Goal: Task Accomplishment & Management: Manage account settings

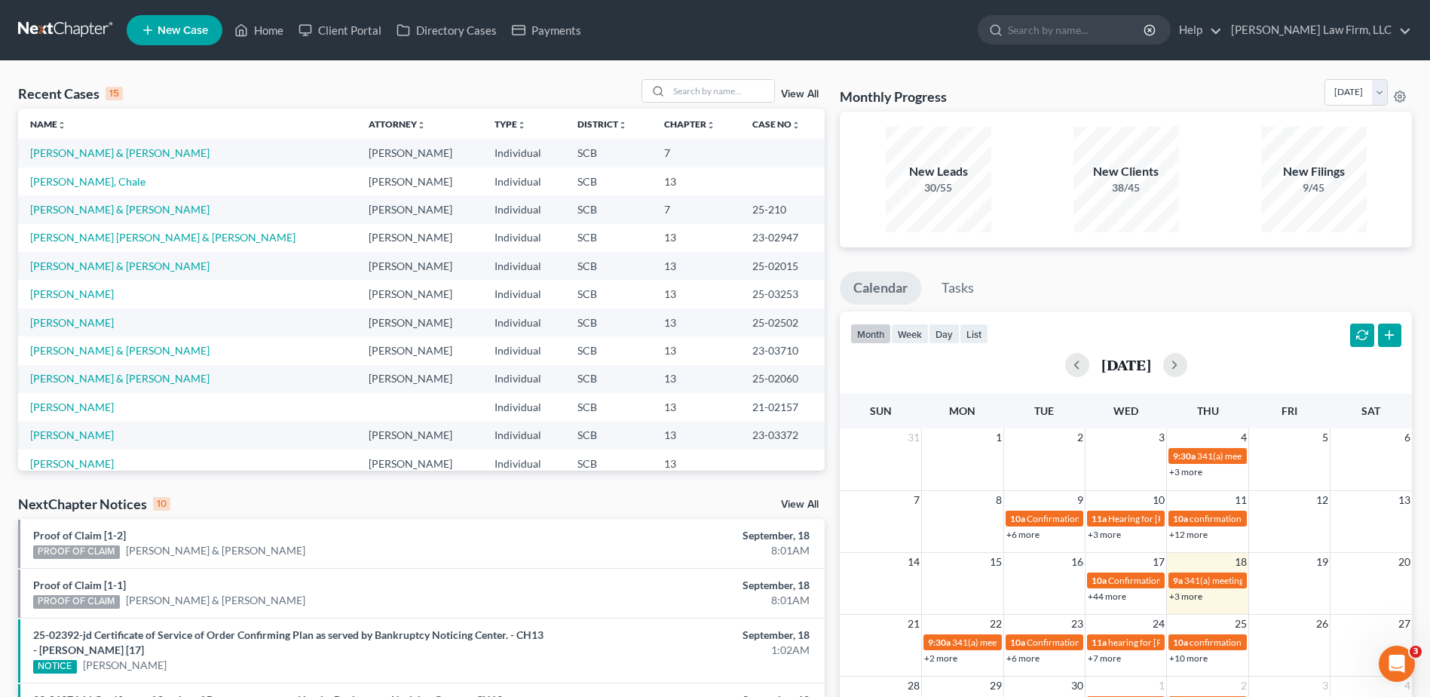
click at [708, 78] on div "Recent Cases 15 View All Name unfold_more expand_more expand_less Attorney unfo…" at bounding box center [715, 597] width 1430 height 1072
click at [674, 80] on input "search" at bounding box center [722, 91] width 106 height 22
type input "[PERSON_NAME]"
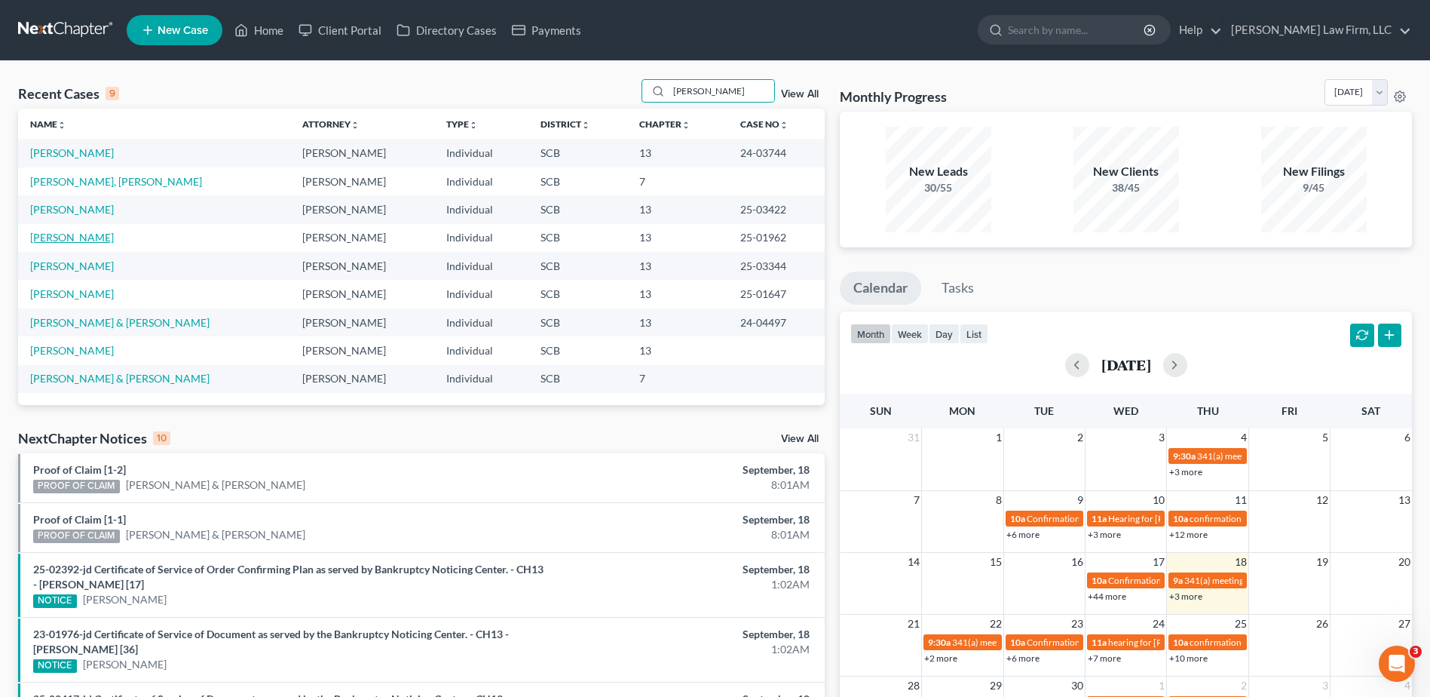
click at [84, 236] on link "[PERSON_NAME]" at bounding box center [72, 237] width 84 height 13
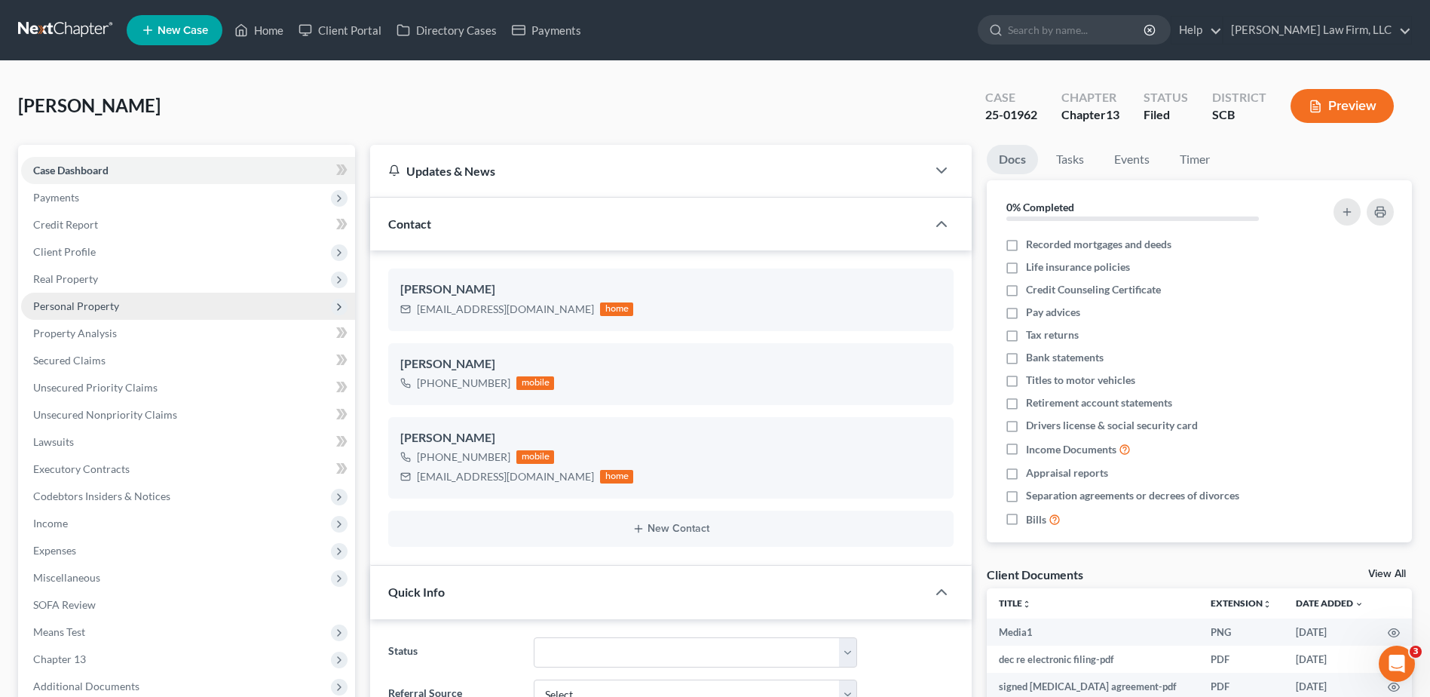
select select "0"
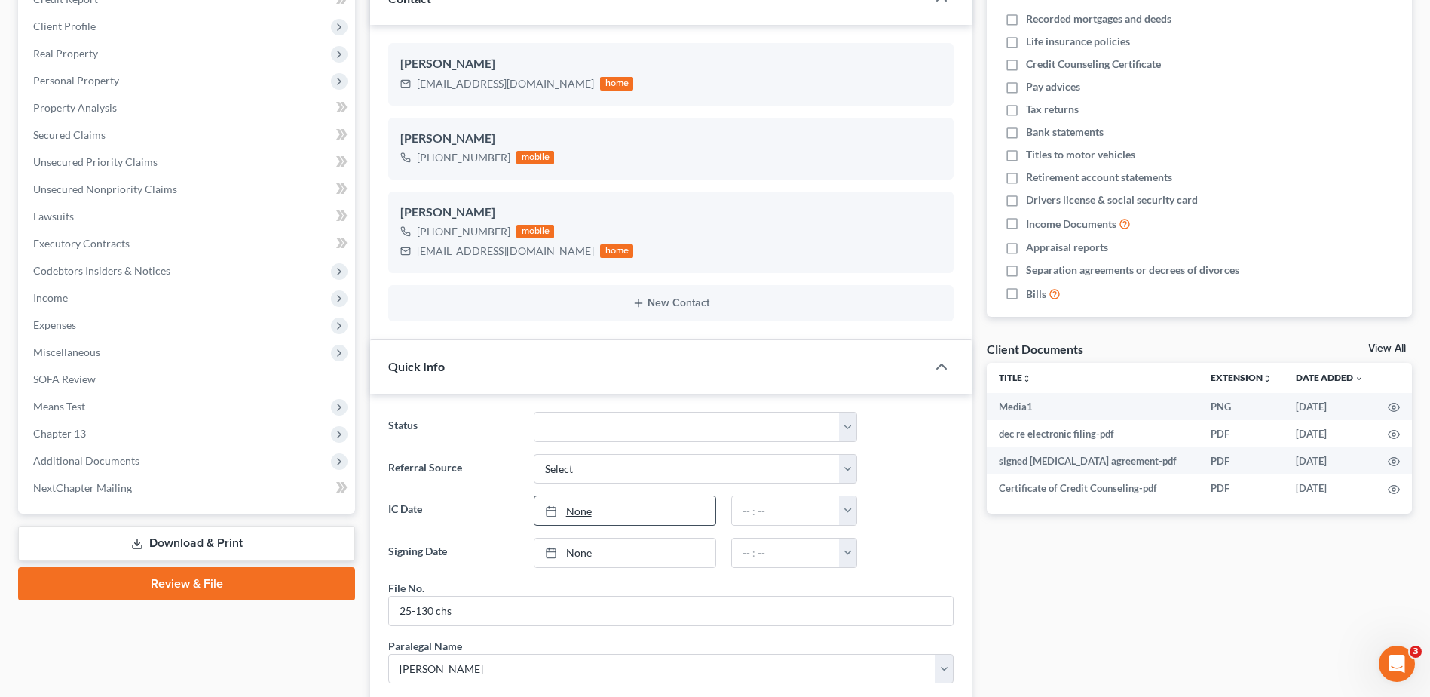
scroll to position [226, 0]
click at [603, 424] on select "Discharged Dismissed Filed In Progress Lead Lost Lead Ready to File To Review W…" at bounding box center [695, 426] width 323 height 30
select select "1"
click at [534, 411] on select "Discharged Dismissed Filed In Progress Lead Lost Lead Ready to File To Review W…" at bounding box center [695, 426] width 323 height 30
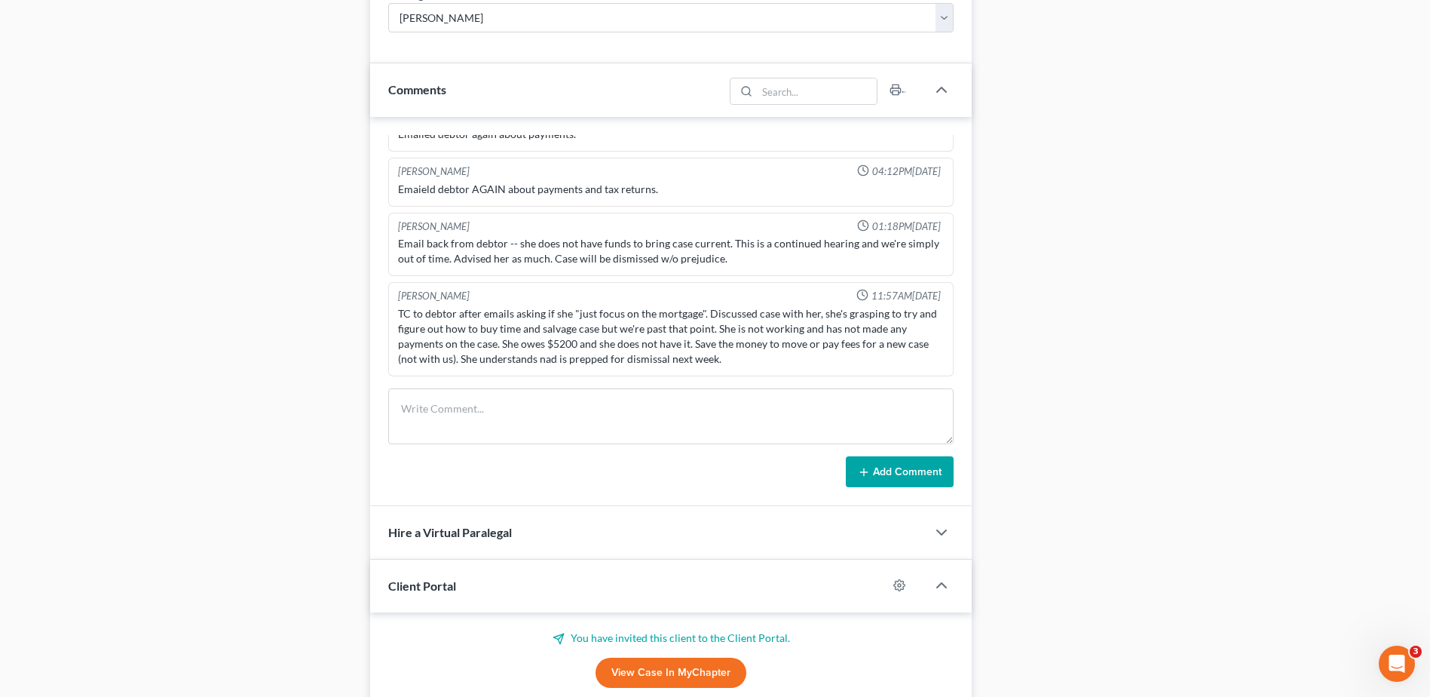
scroll to position [905, 0]
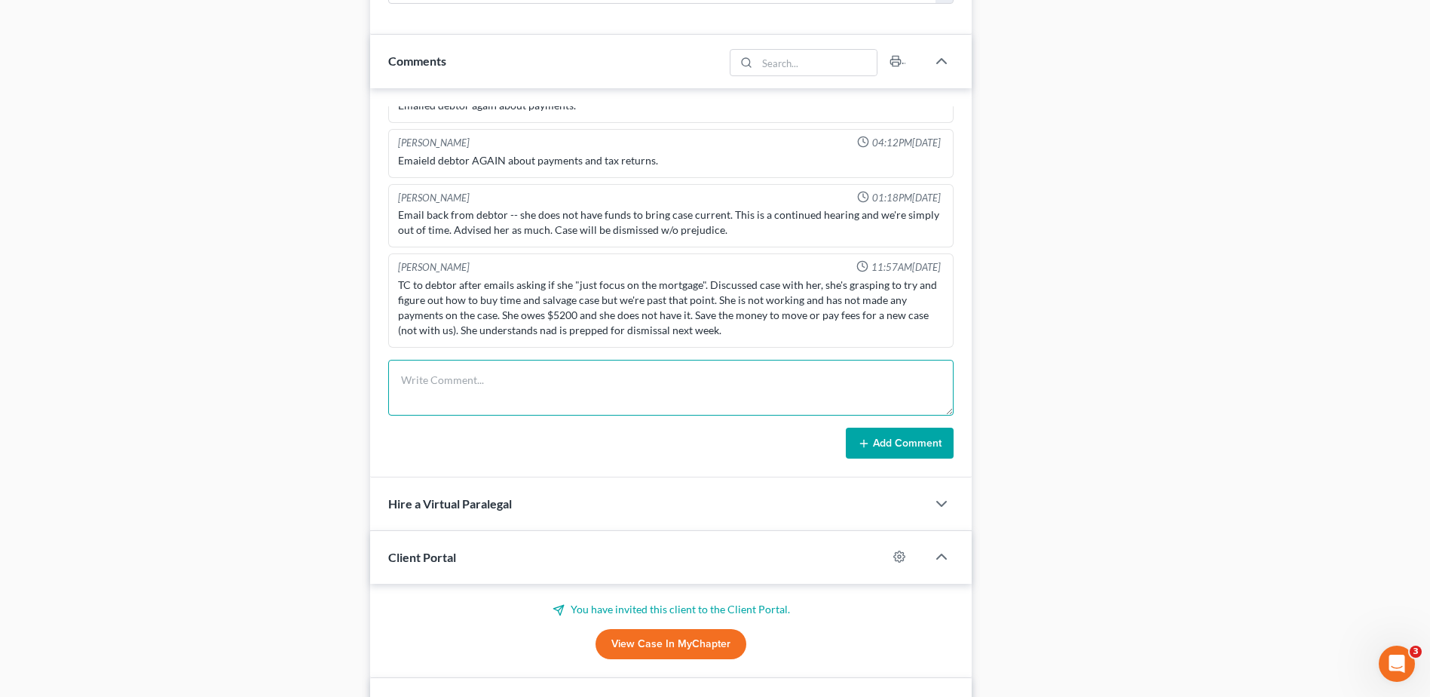
drag, startPoint x: 453, startPoint y: 395, endPoint x: 445, endPoint y: 408, distance: 15.3
click at [453, 396] on textarea at bounding box center [670, 388] width 565 height 56
type textarea "case dismissed 9/18"
click at [910, 454] on button "Add Comment" at bounding box center [900, 443] width 108 height 32
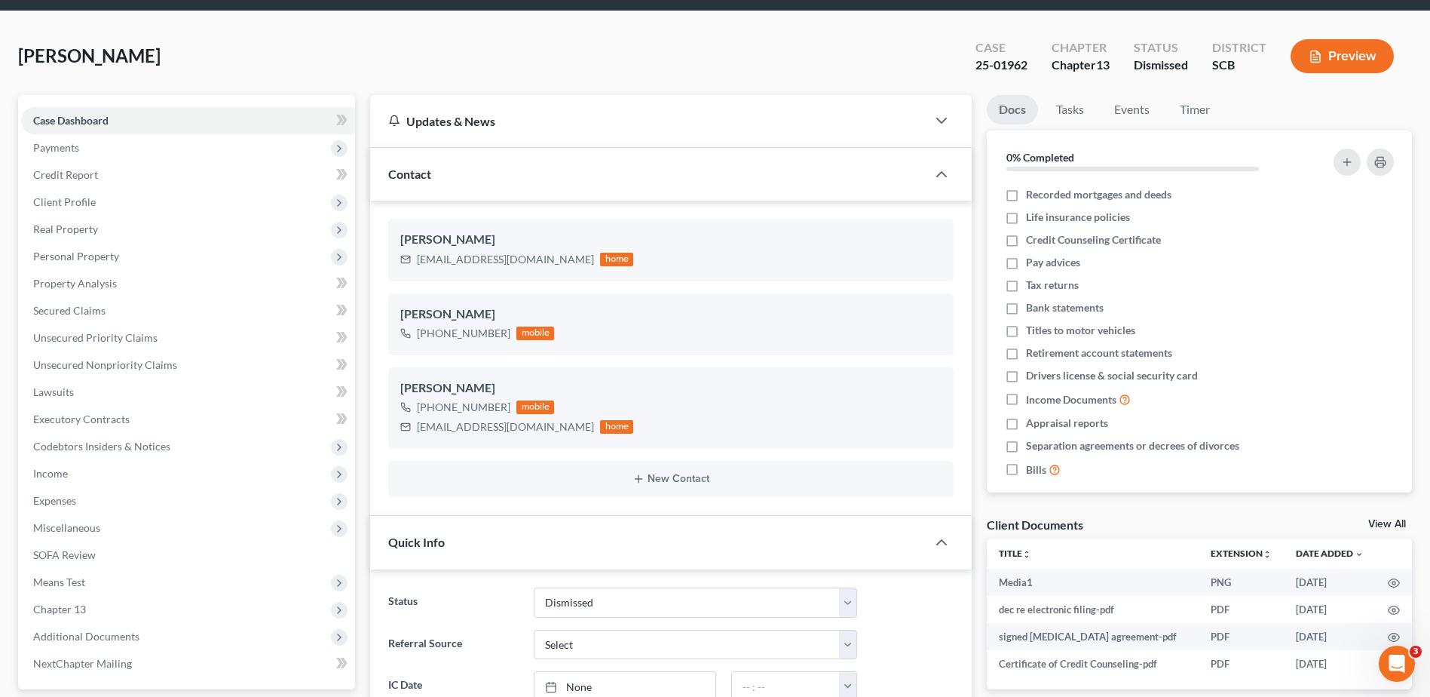
scroll to position [0, 0]
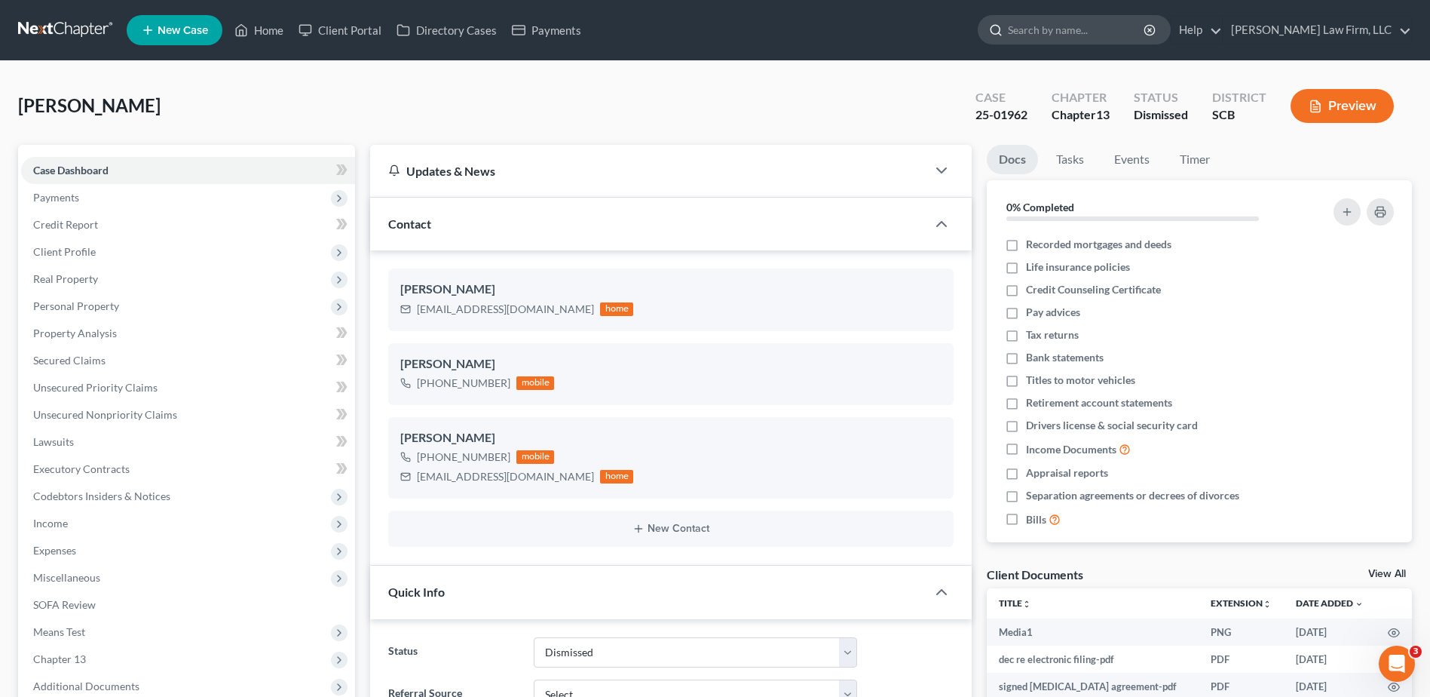
click at [1098, 23] on input "search" at bounding box center [1077, 30] width 138 height 28
type input "sterling"
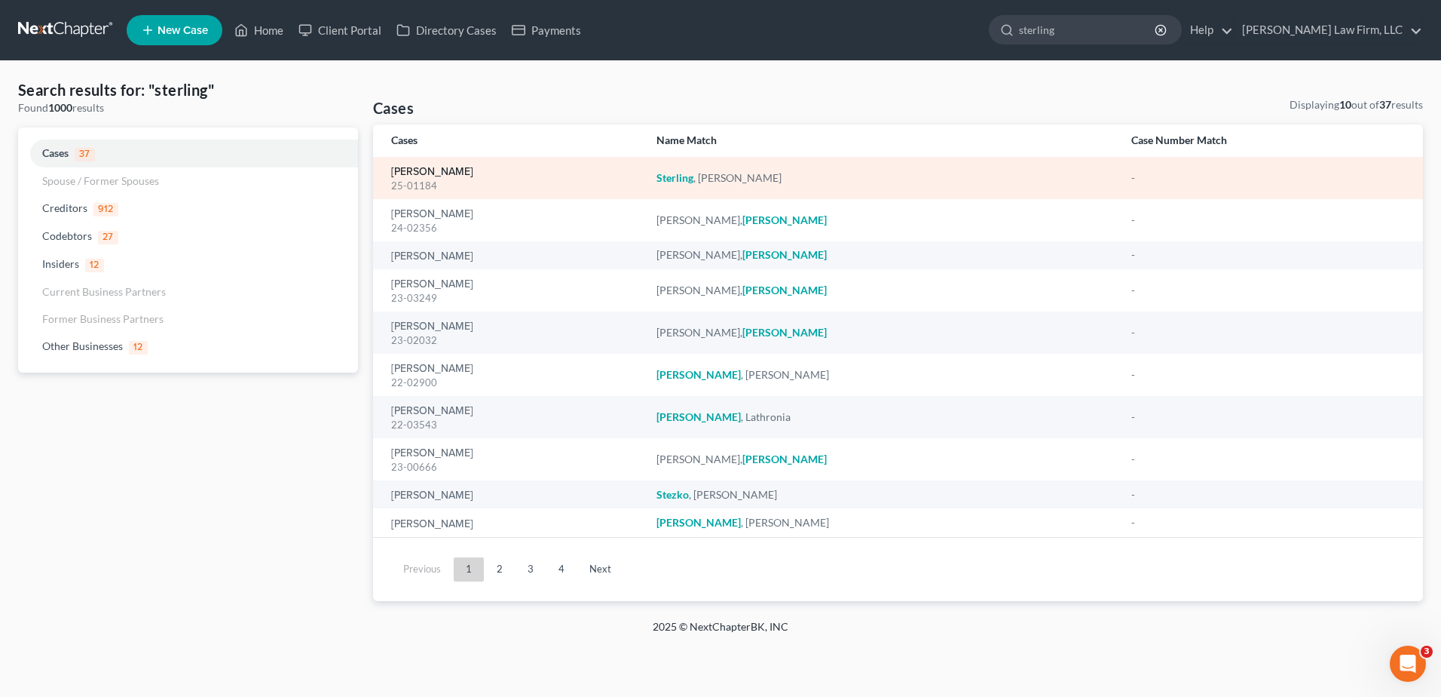
click at [421, 174] on link "[PERSON_NAME]" at bounding box center [432, 172] width 82 height 11
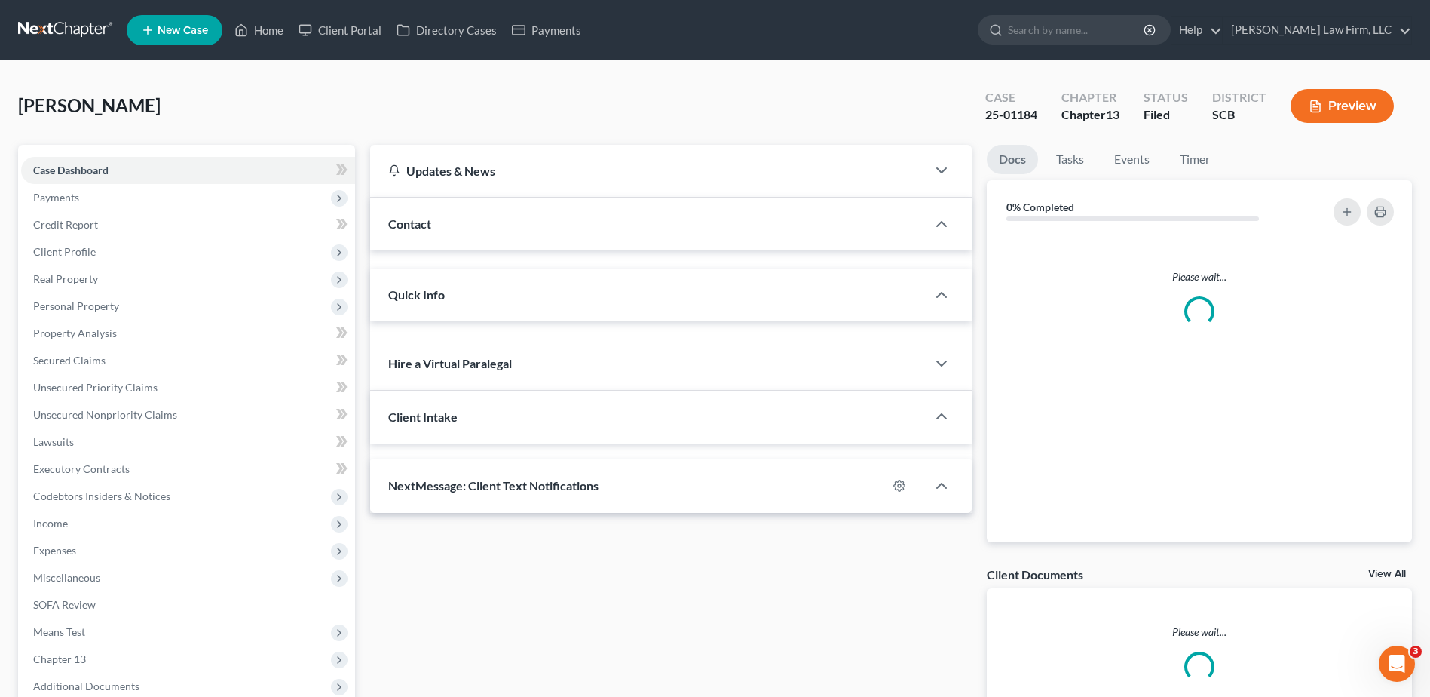
select select "1"
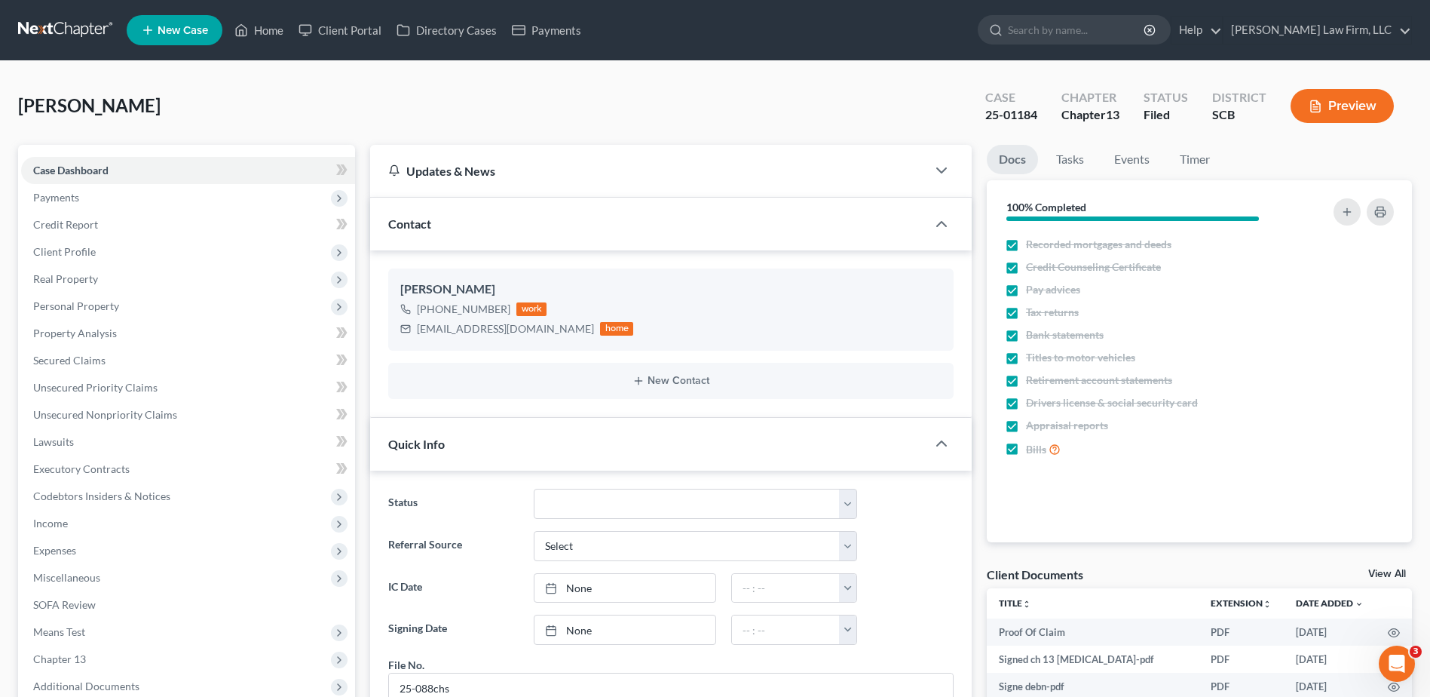
scroll to position [302, 0]
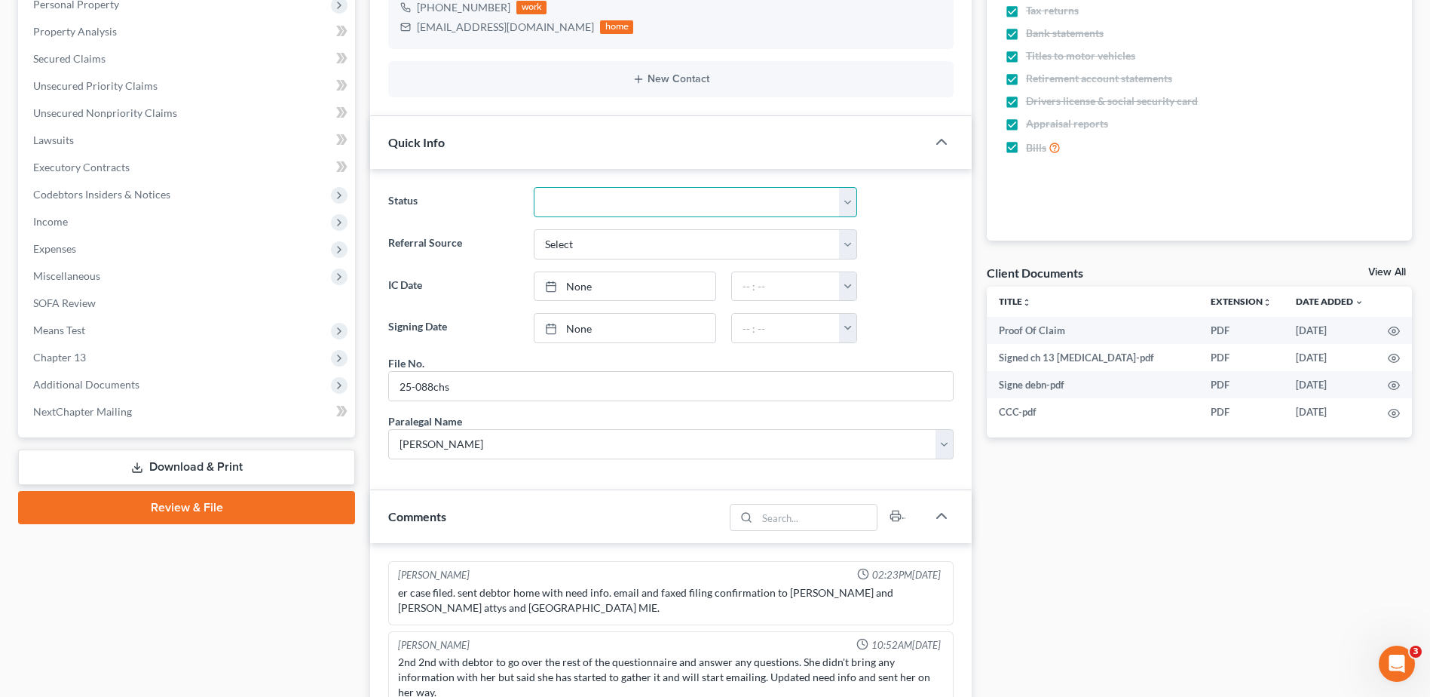
click at [552, 198] on select "Discharged Dismissed Filed In Progress Lead Lost Lead Ready to File To Review W…" at bounding box center [695, 202] width 323 height 30
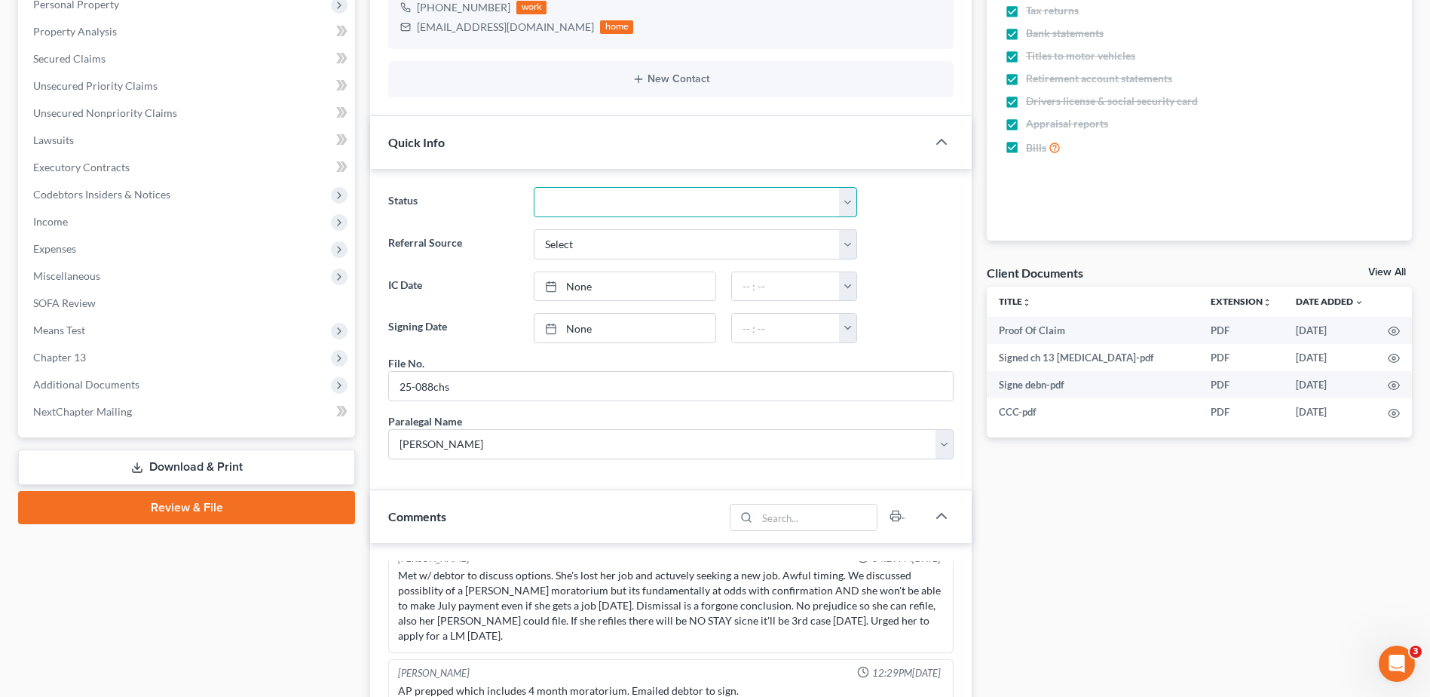
select select "1"
click at [534, 187] on select "Discharged Dismissed Filed In Progress Lead Lost Lead Ready to File To Review W…" at bounding box center [695, 202] width 323 height 30
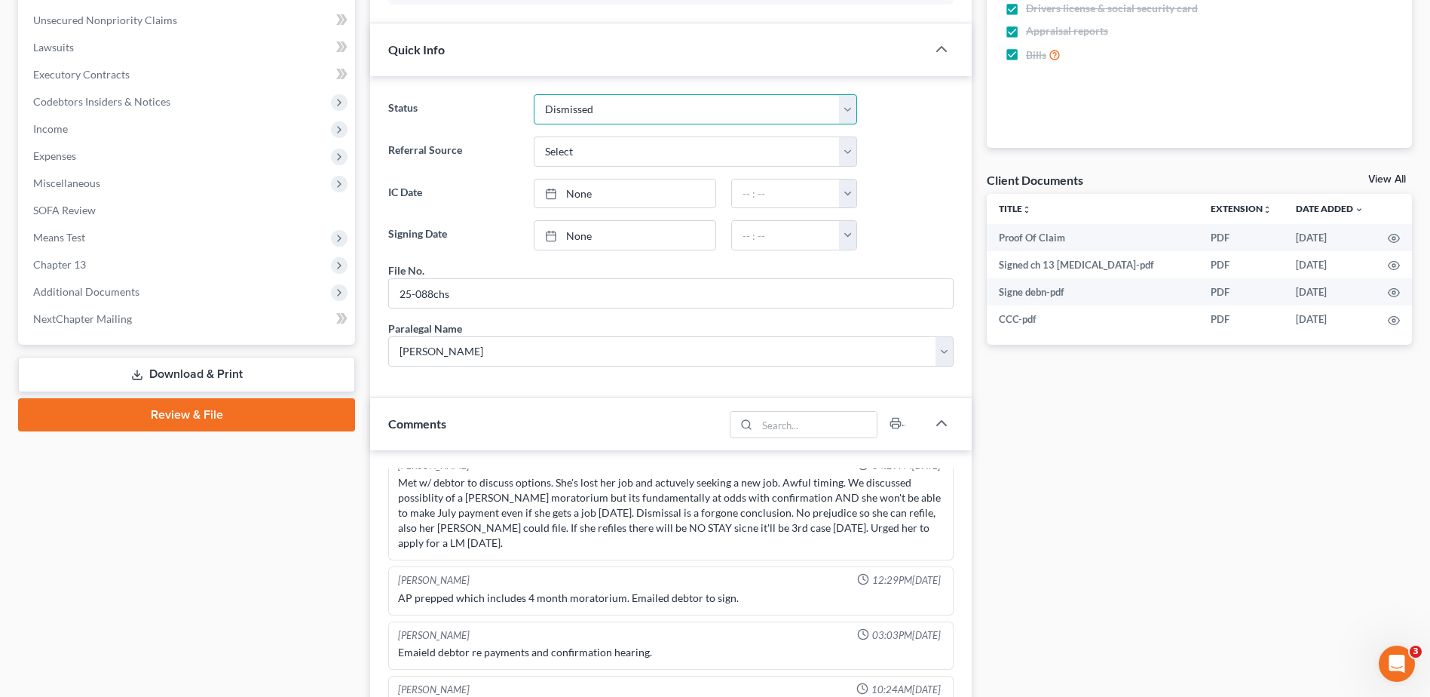
scroll to position [829, 0]
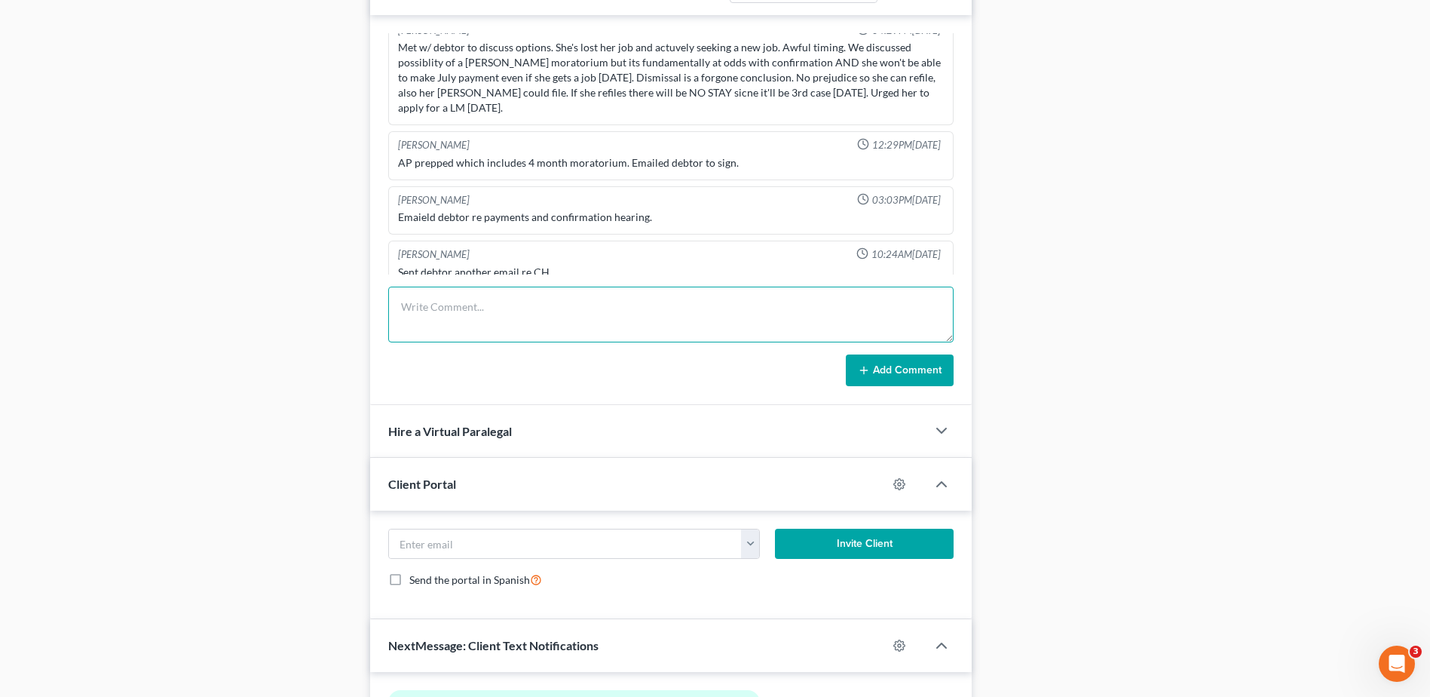
click at [475, 319] on textarea at bounding box center [670, 314] width 565 height 56
type textarea "case dismissed 9/18"
drag, startPoint x: 934, startPoint y: 367, endPoint x: 926, endPoint y: 369, distance: 7.7
click at [932, 368] on button "Add Comment" at bounding box center [900, 370] width 108 height 32
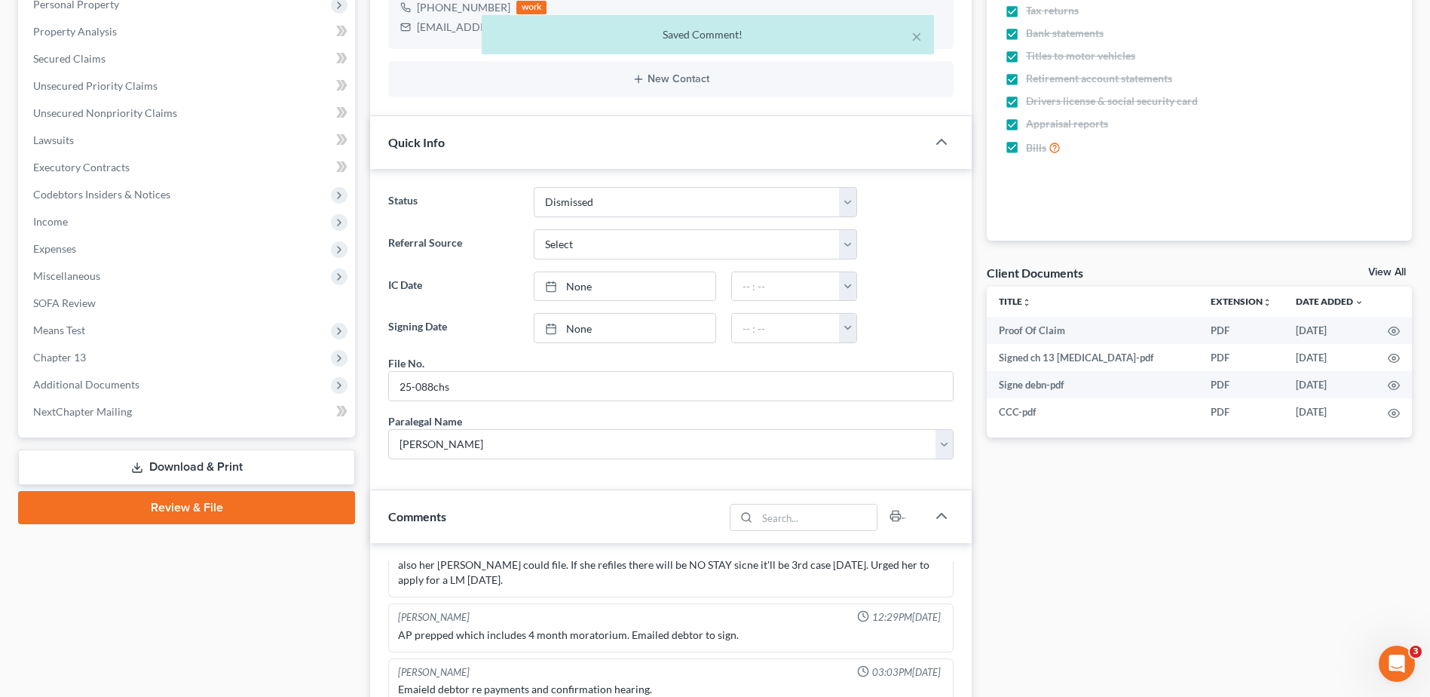
scroll to position [0, 0]
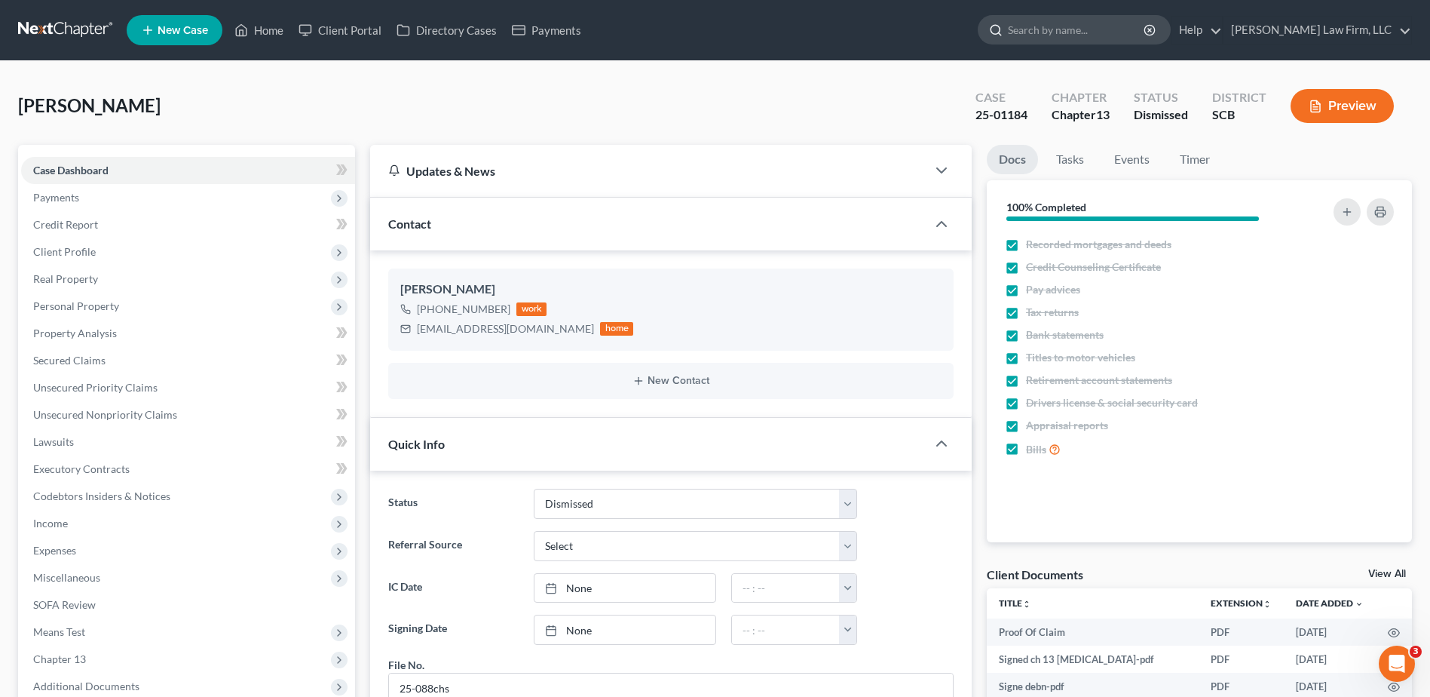
click at [1137, 34] on input "search" at bounding box center [1077, 30] width 138 height 28
type input "[PERSON_NAME]"
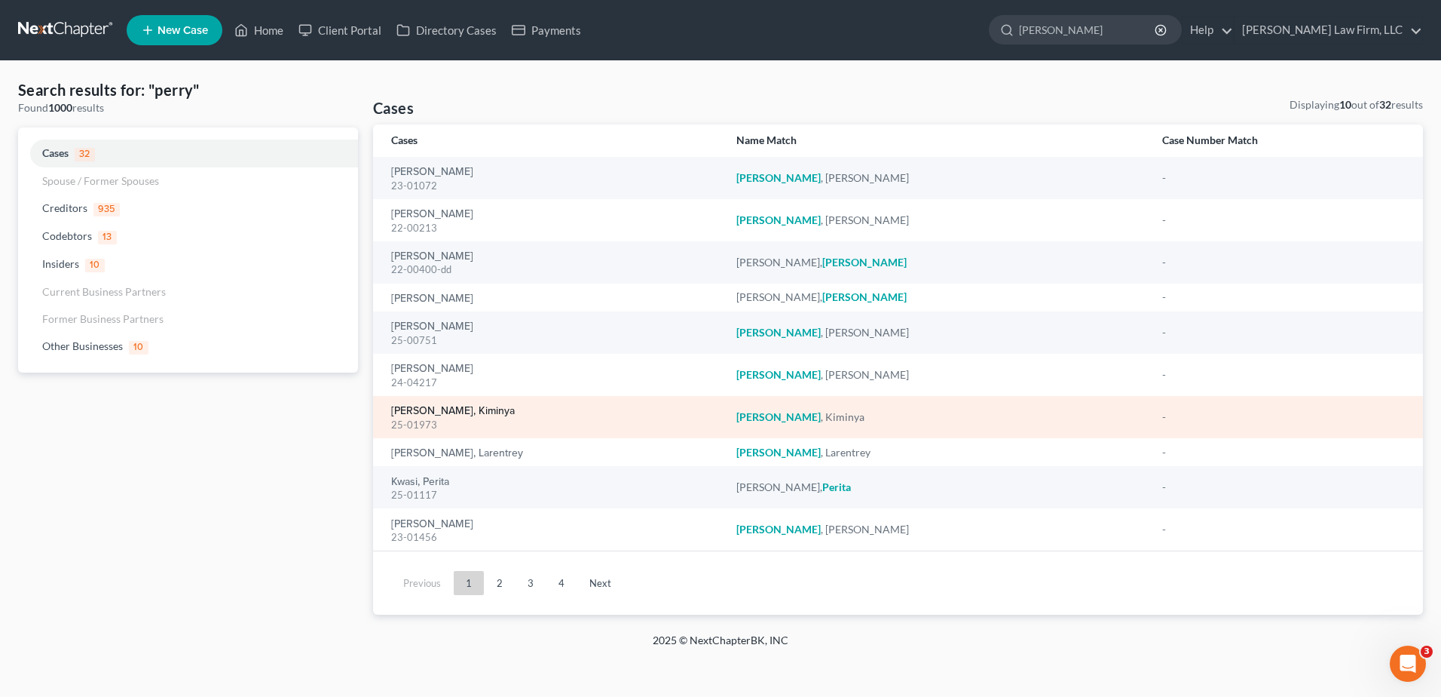
click at [421, 413] on link "[PERSON_NAME], Kiminya" at bounding box center [453, 411] width 124 height 11
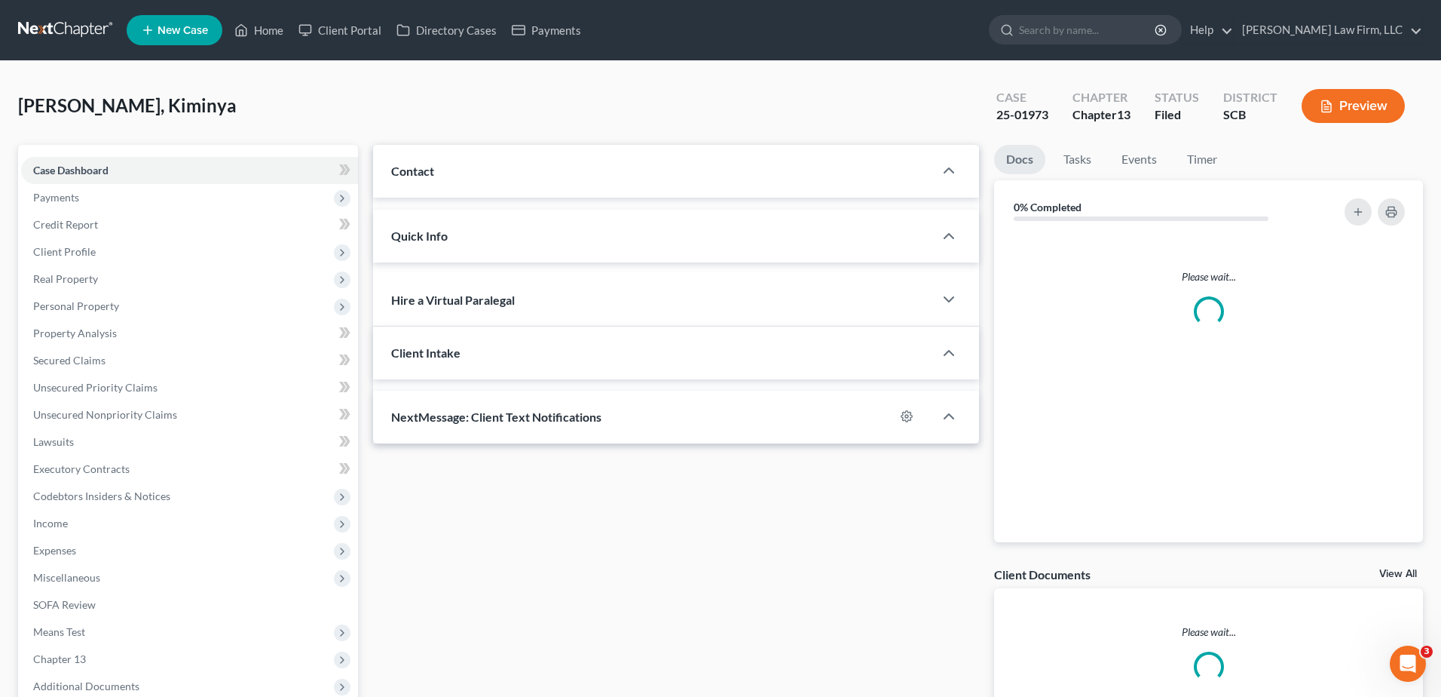
select select "0"
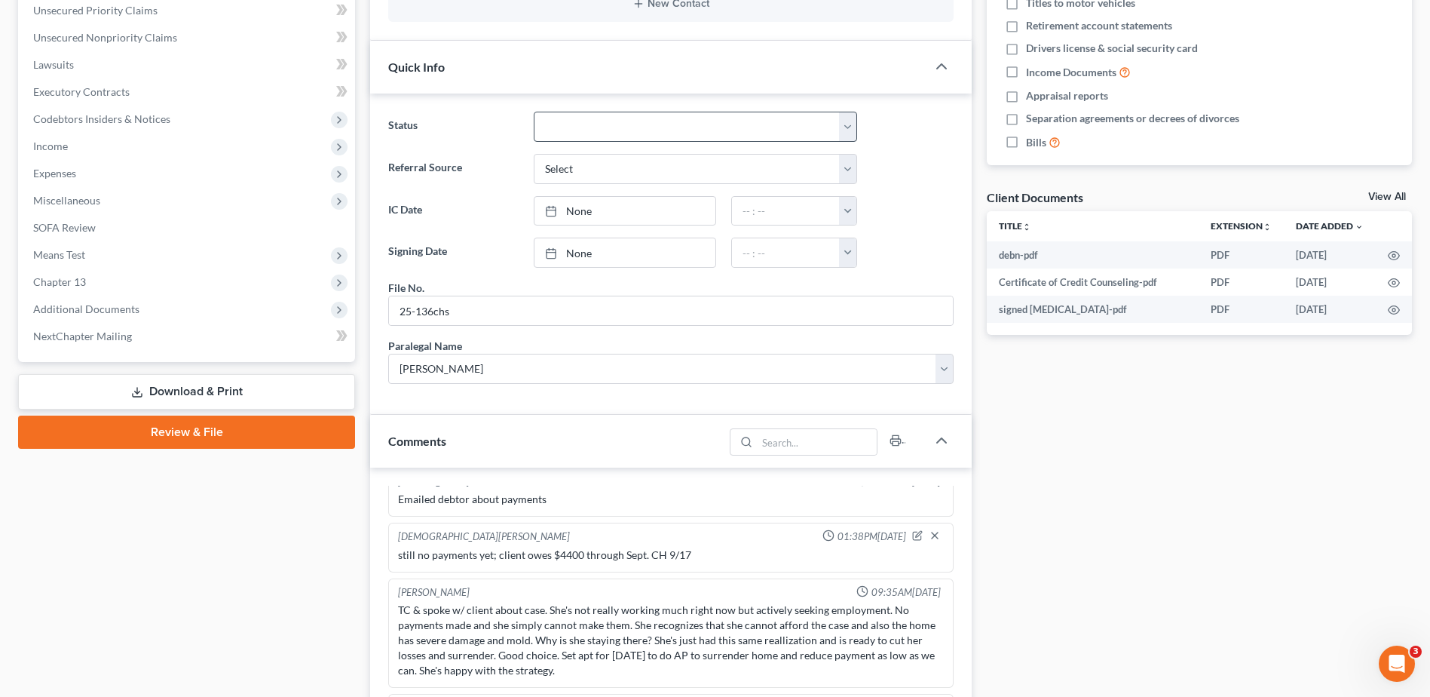
scroll to position [392, 0]
drag, startPoint x: 602, startPoint y: 128, endPoint x: 593, endPoint y: 137, distance: 12.8
click at [602, 128] on select "Discharged Dismissed Filed In Progress Lead Lost Lead Ready to File To Review W…" at bounding box center [695, 127] width 323 height 30
select select "1"
click at [534, 112] on select "Discharged Dismissed Filed In Progress Lead Lost Lead Ready to File To Review W…" at bounding box center [695, 127] width 323 height 30
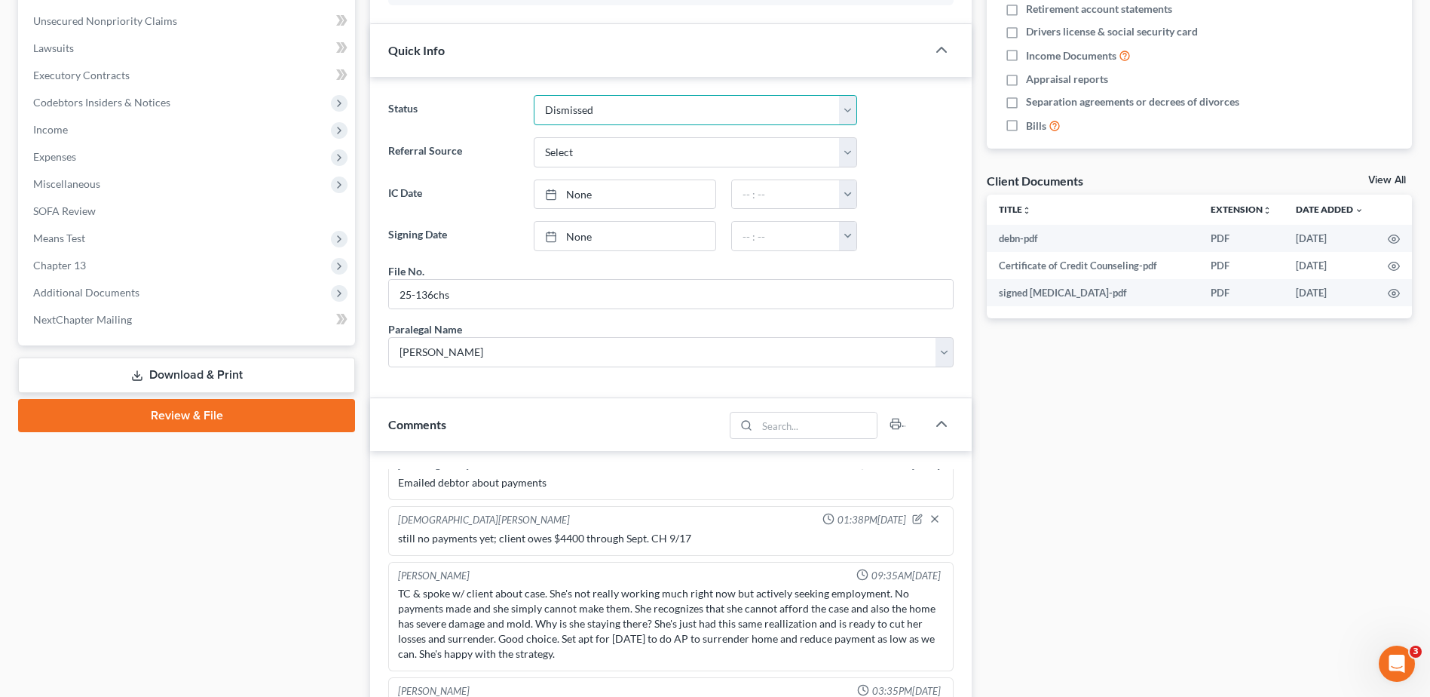
scroll to position [905, 0]
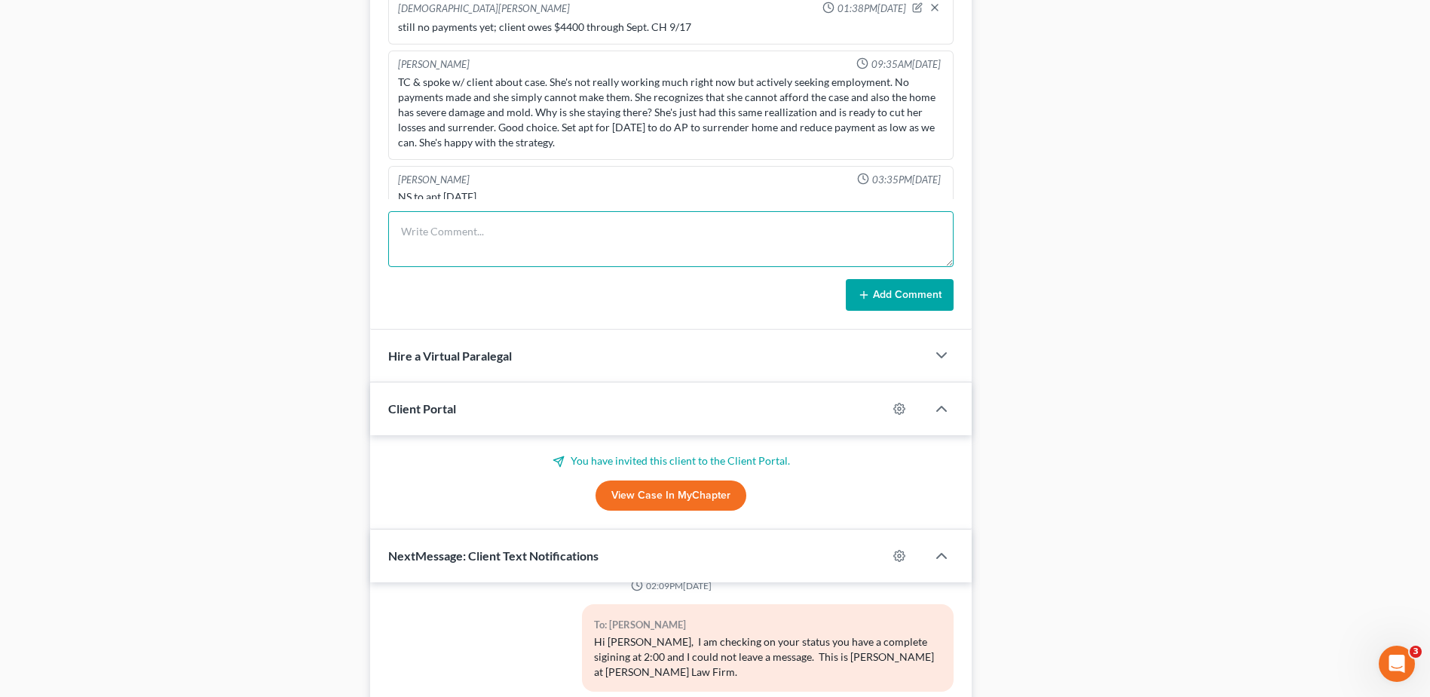
click at [461, 242] on textarea at bounding box center [670, 239] width 565 height 56
type textarea "case dismissed 9/18"
click at [866, 293] on icon at bounding box center [864, 295] width 12 height 12
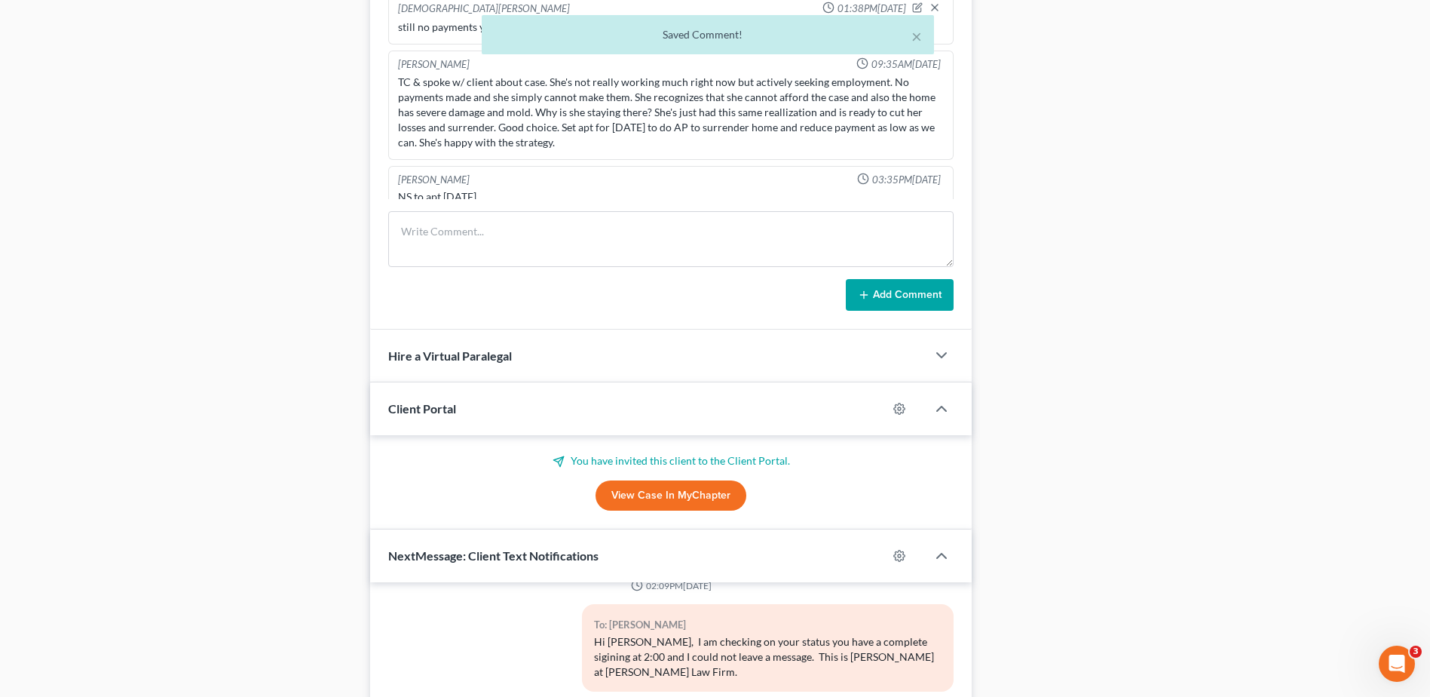
scroll to position [3411, 0]
